Goal: Navigation & Orientation: Find specific page/section

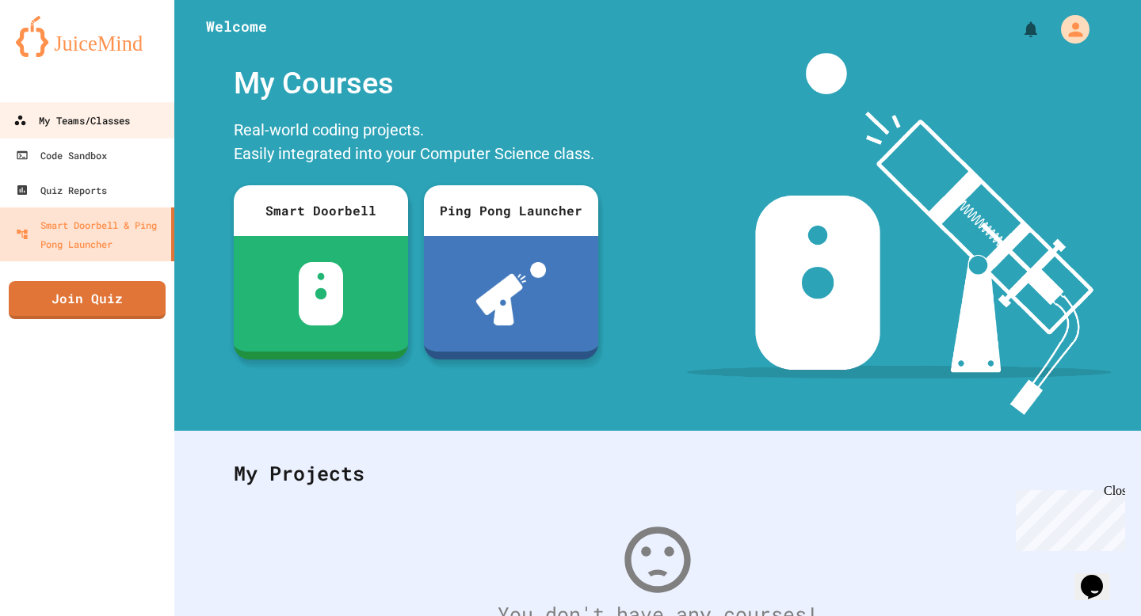
click at [82, 131] on link "My Teams/Classes" at bounding box center [88, 120] width 180 height 36
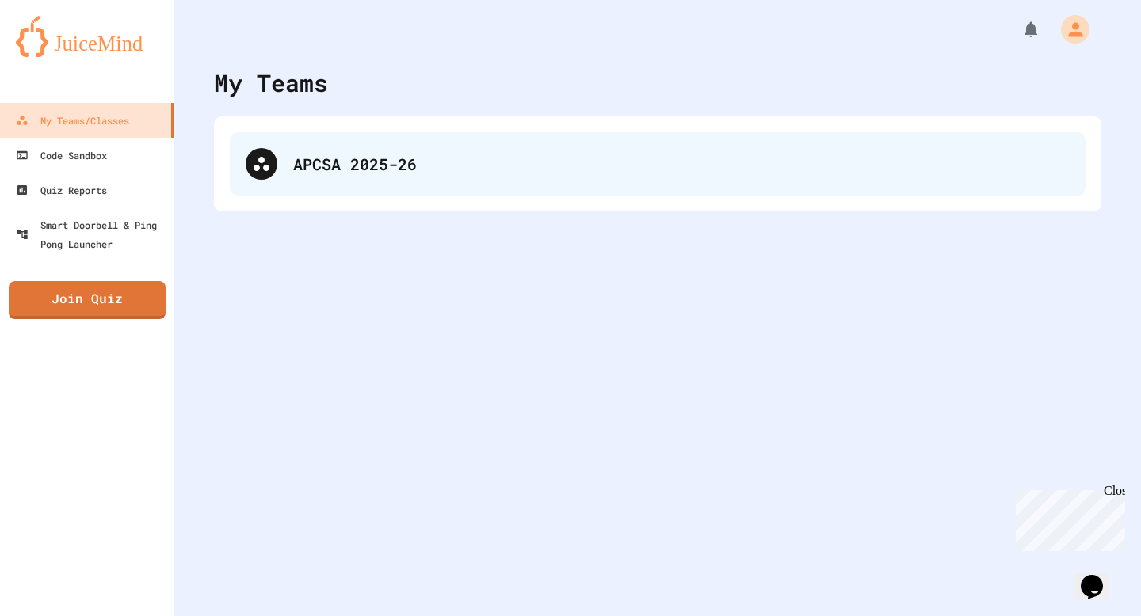
click at [297, 174] on div "APCSA 2025-26" at bounding box center [681, 164] width 776 height 24
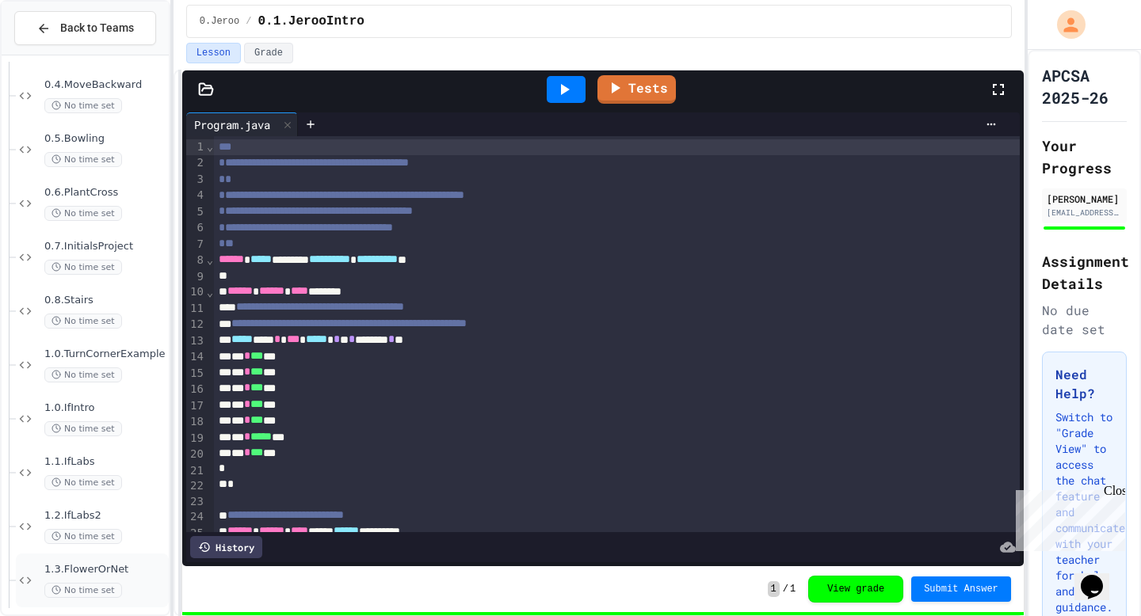
scroll to position [269, 0]
click at [142, 265] on div "No time set" at bounding box center [104, 269] width 121 height 15
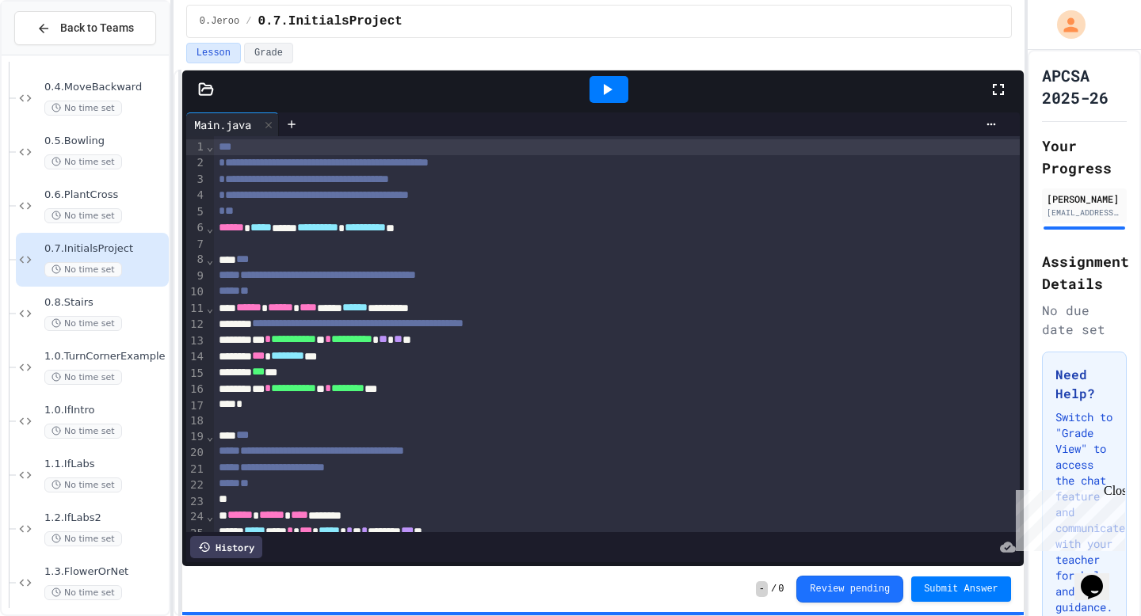
click at [618, 92] on div at bounding box center [608, 89] width 39 height 27
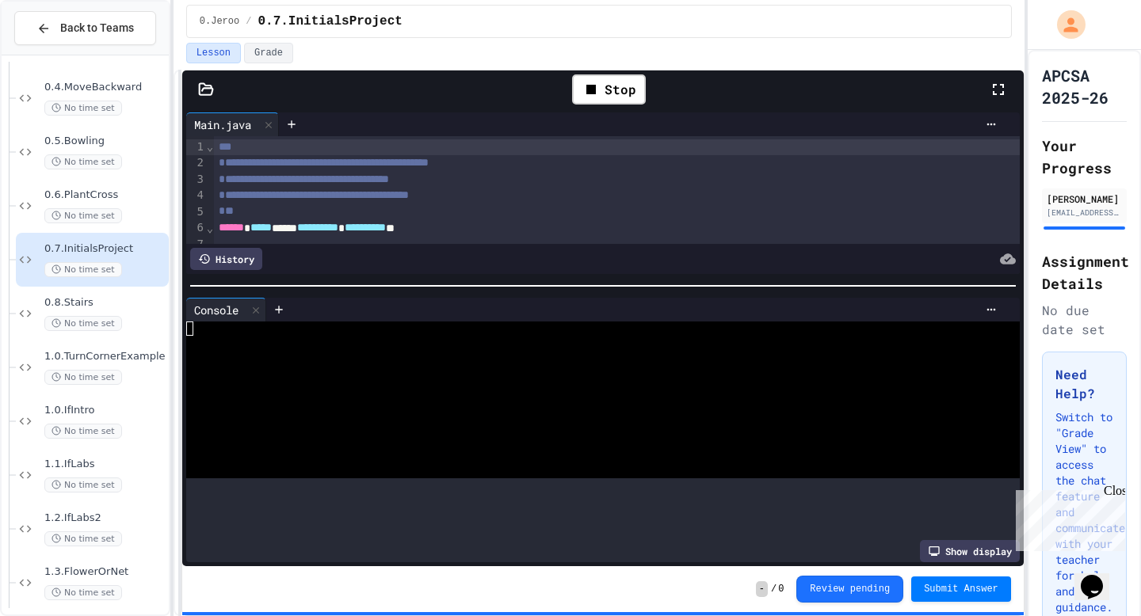
click at [695, 282] on div at bounding box center [602, 286] width 841 height 16
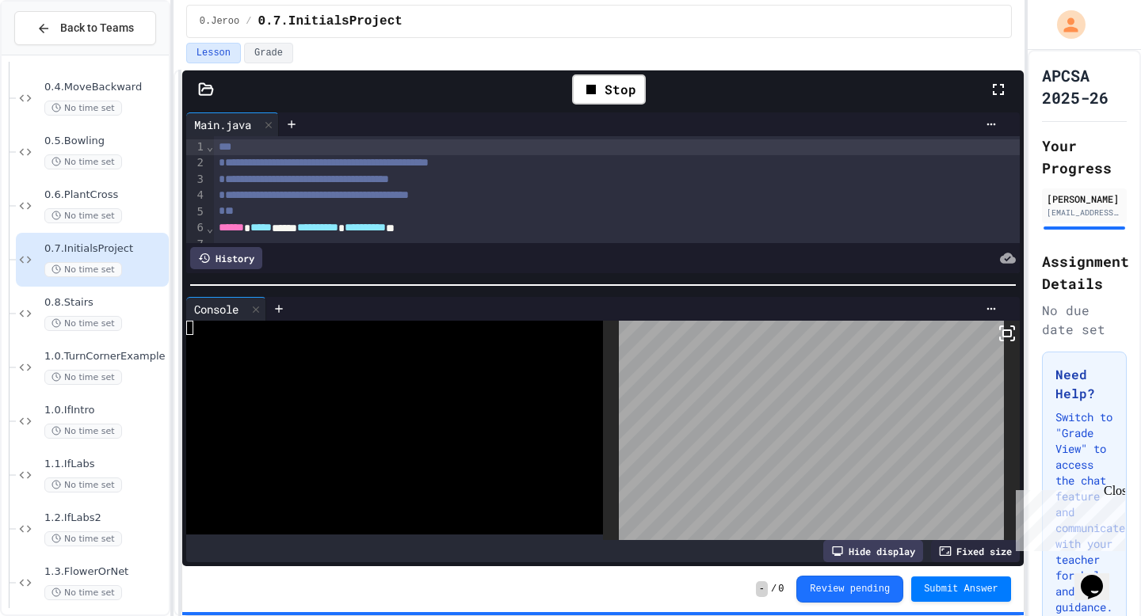
click at [704, 368] on body "**********" at bounding box center [570, 308] width 1141 height 616
click at [618, 103] on div "Stop" at bounding box center [609, 89] width 74 height 30
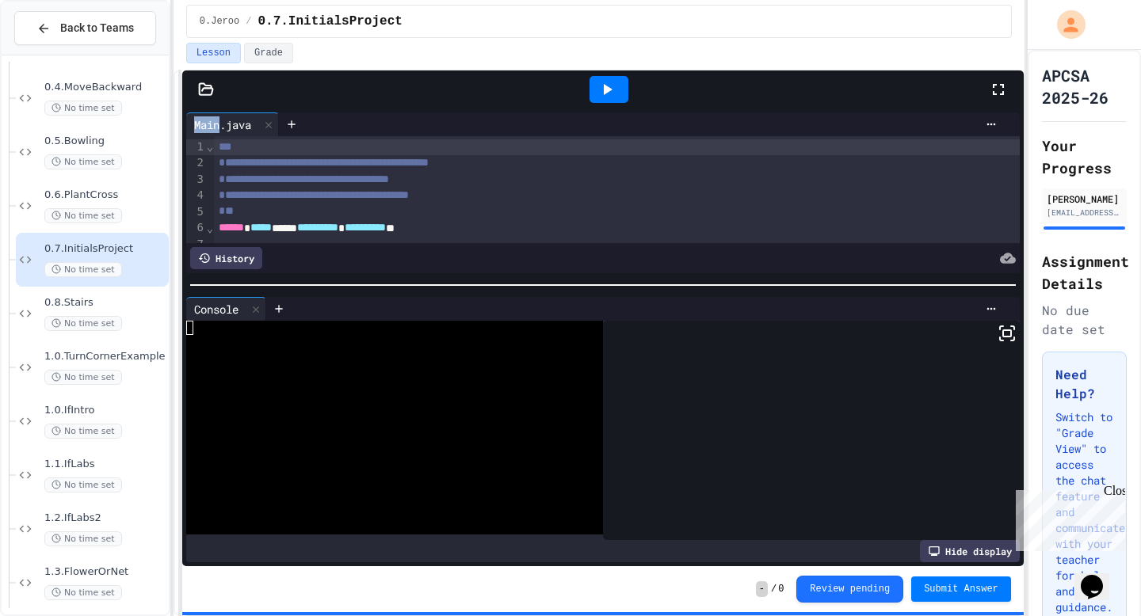
click at [618, 103] on div at bounding box center [608, 89] width 55 height 43
click at [615, 90] on icon at bounding box center [606, 89] width 19 height 19
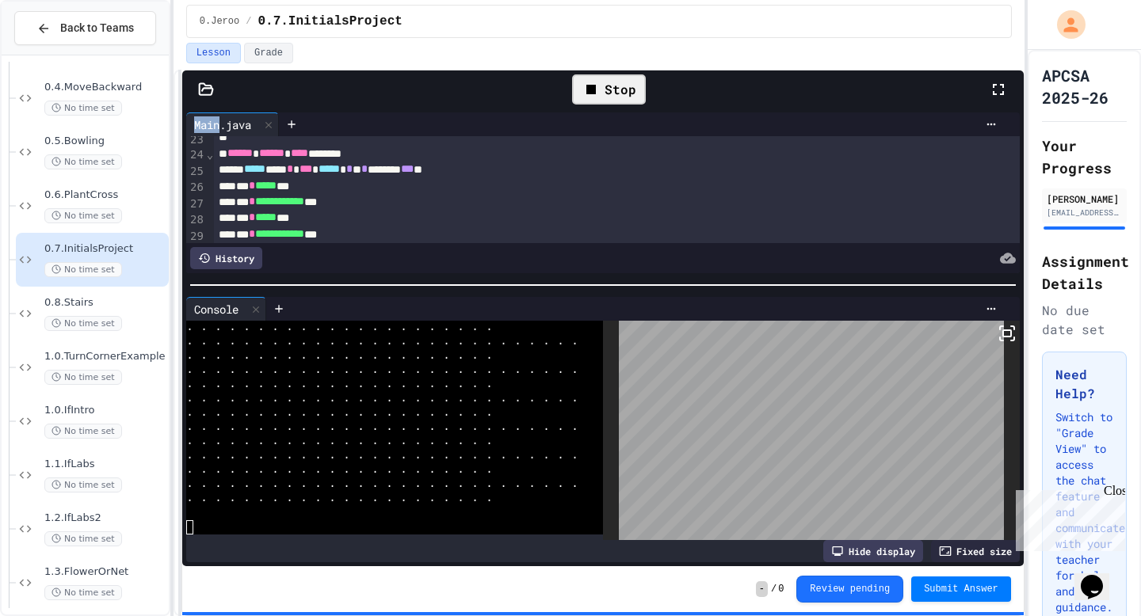
scroll to position [356, 0]
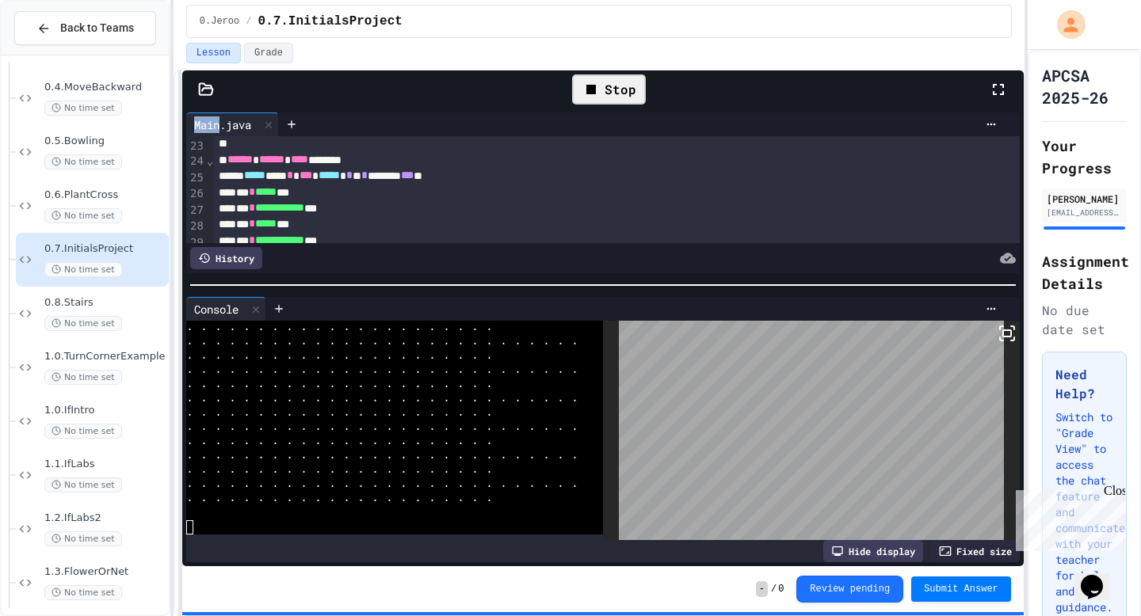
click at [722, 376] on body "**********" at bounding box center [570, 308] width 1141 height 616
